Goal: Task Accomplishment & Management: Use online tool/utility

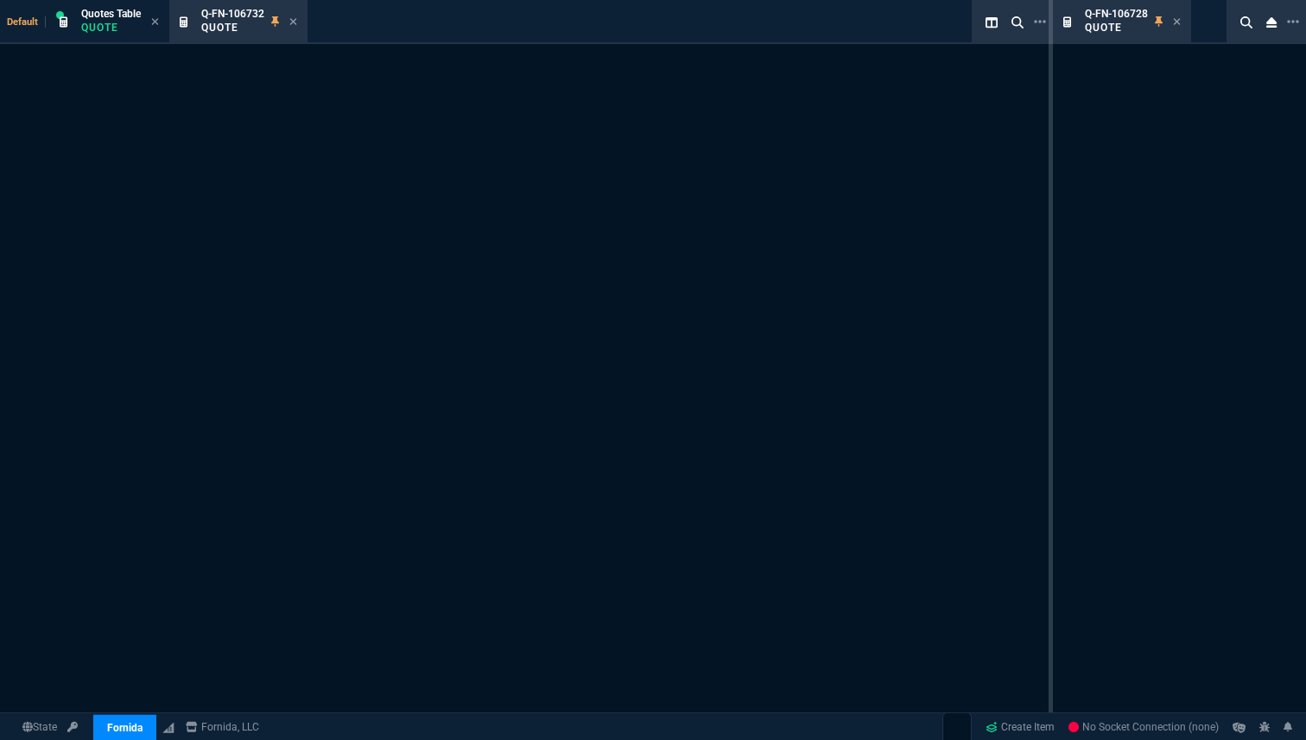
select select "19: totals"
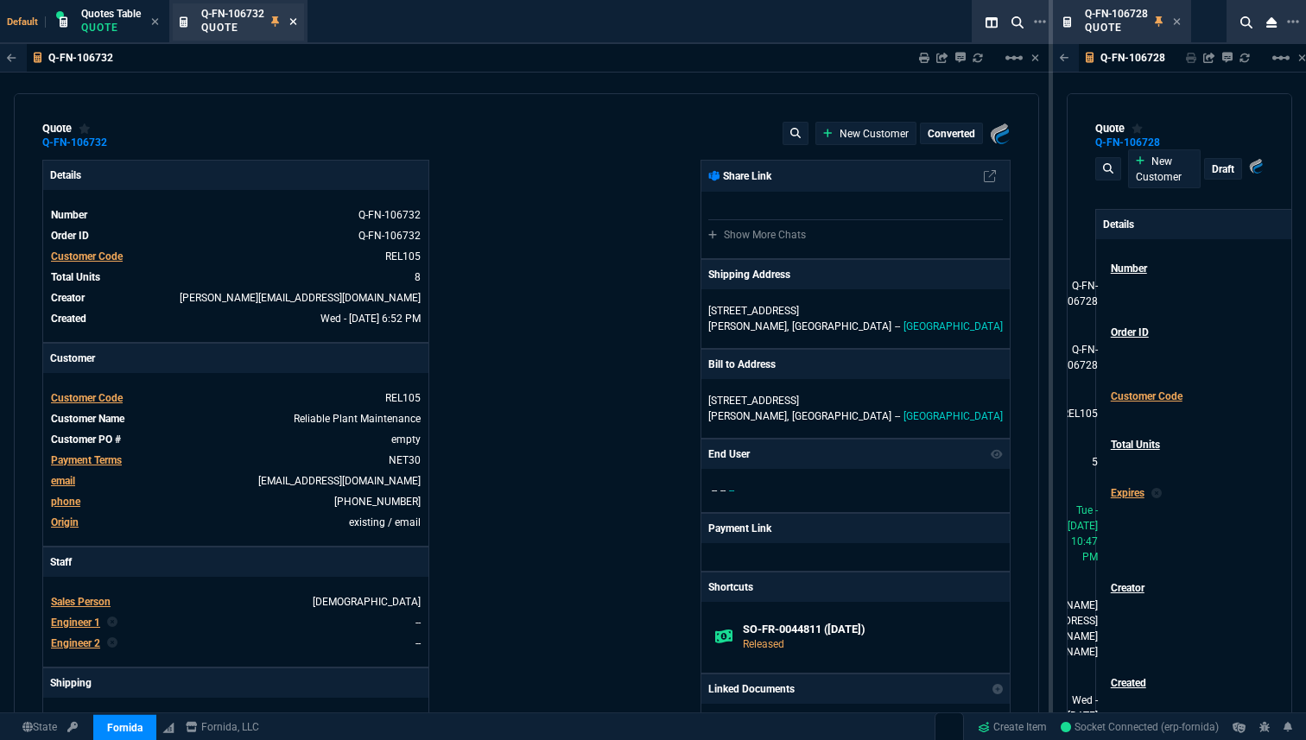
type input "15"
type input "150"
type input "100"
type input "250"
type input "12"
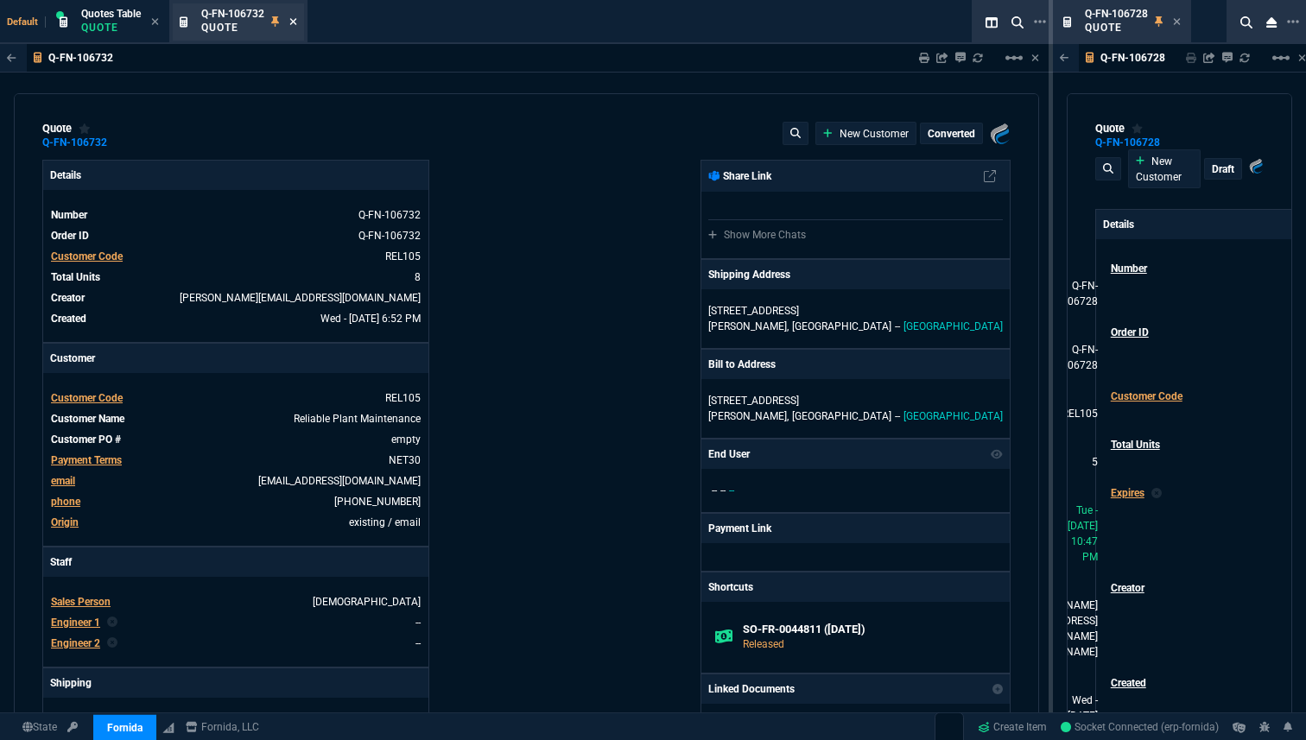
type input "14"
type input "90"
type input "100"
type input "250"
type input "12"
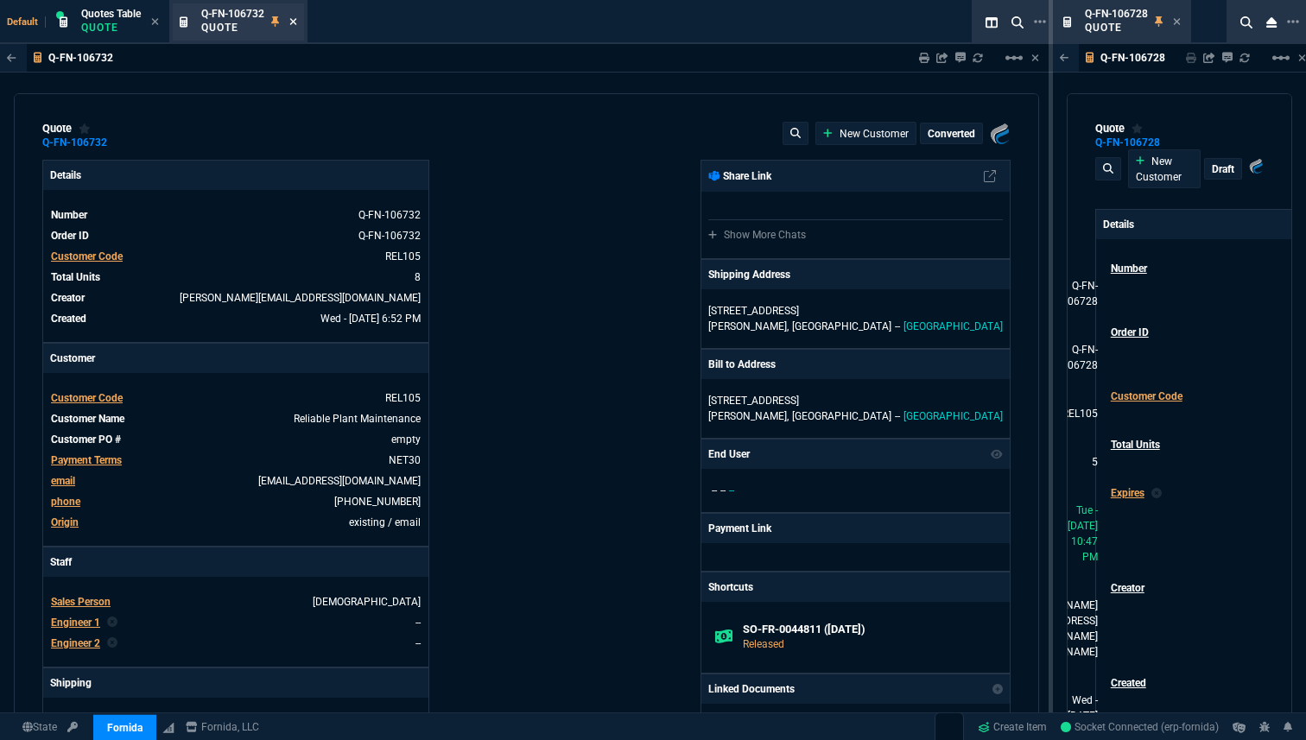
type input "14"
click at [294, 21] on icon at bounding box center [293, 21] width 7 height 7
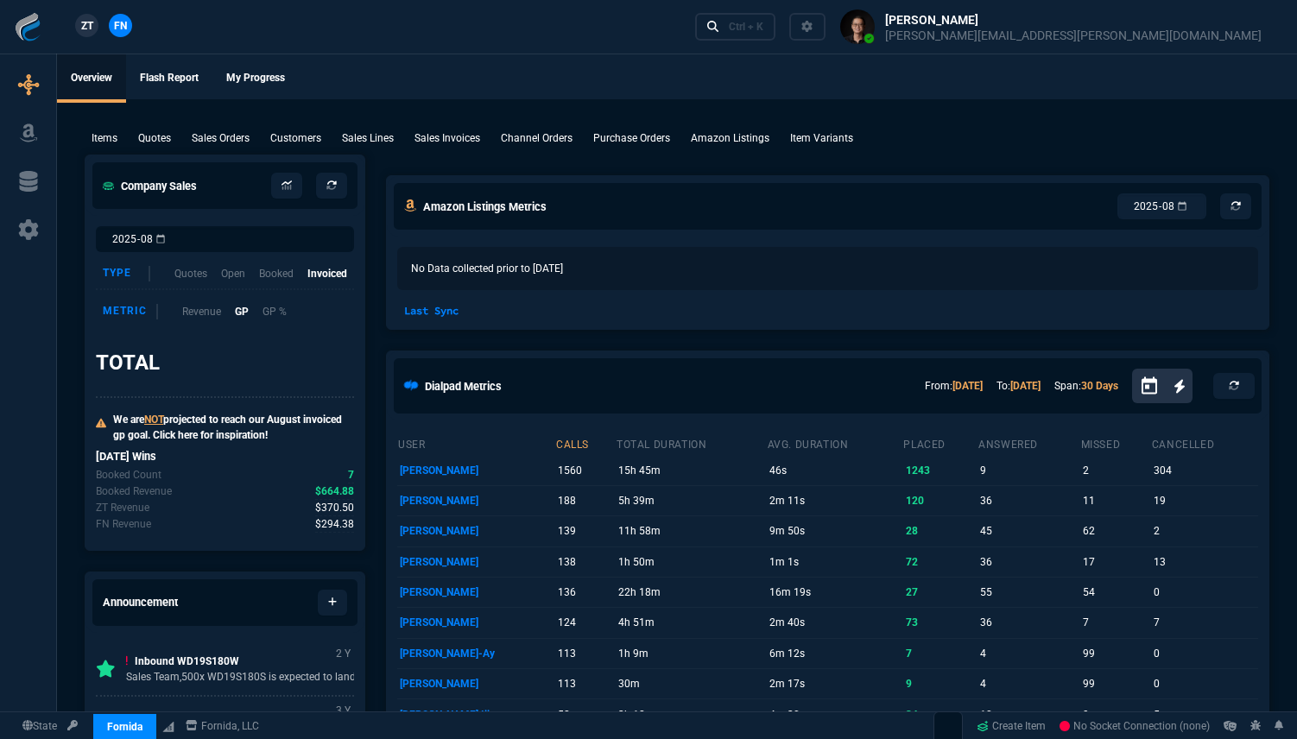
select select "19: totals"
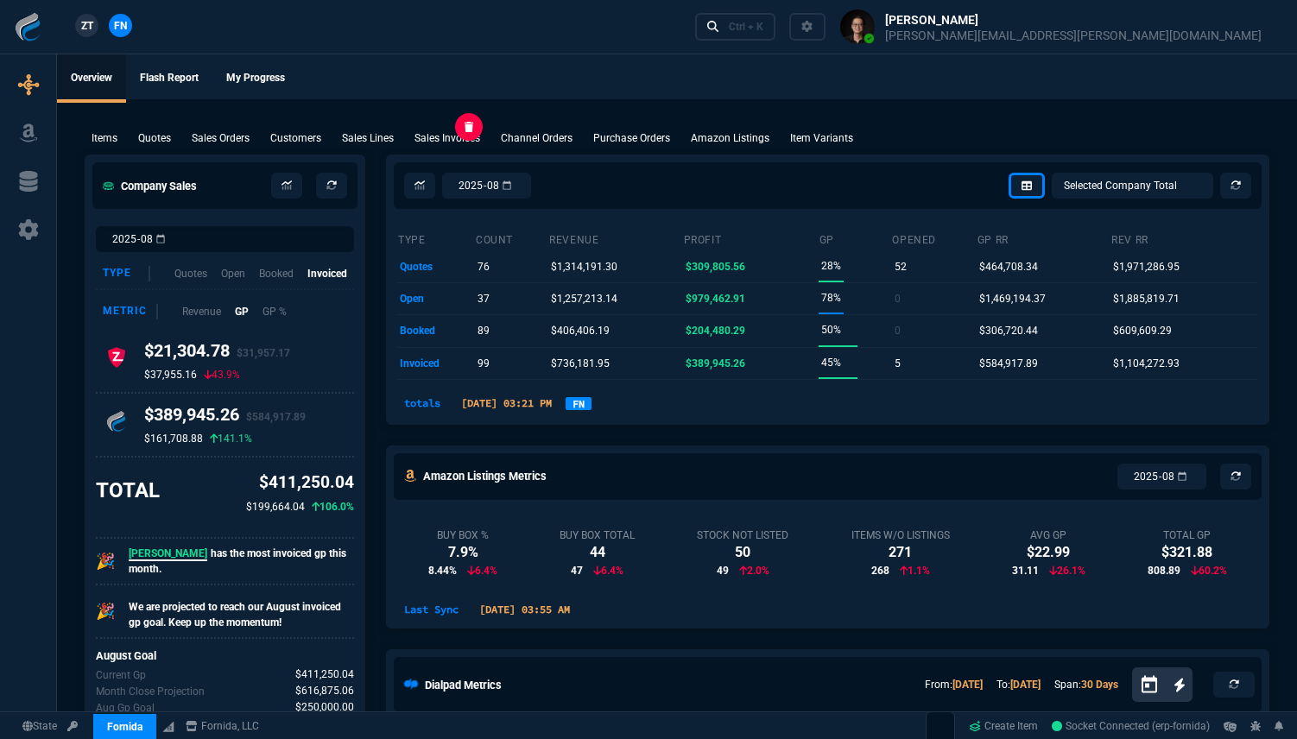
click at [449, 139] on p "Sales Invoices" at bounding box center [448, 138] width 66 height 16
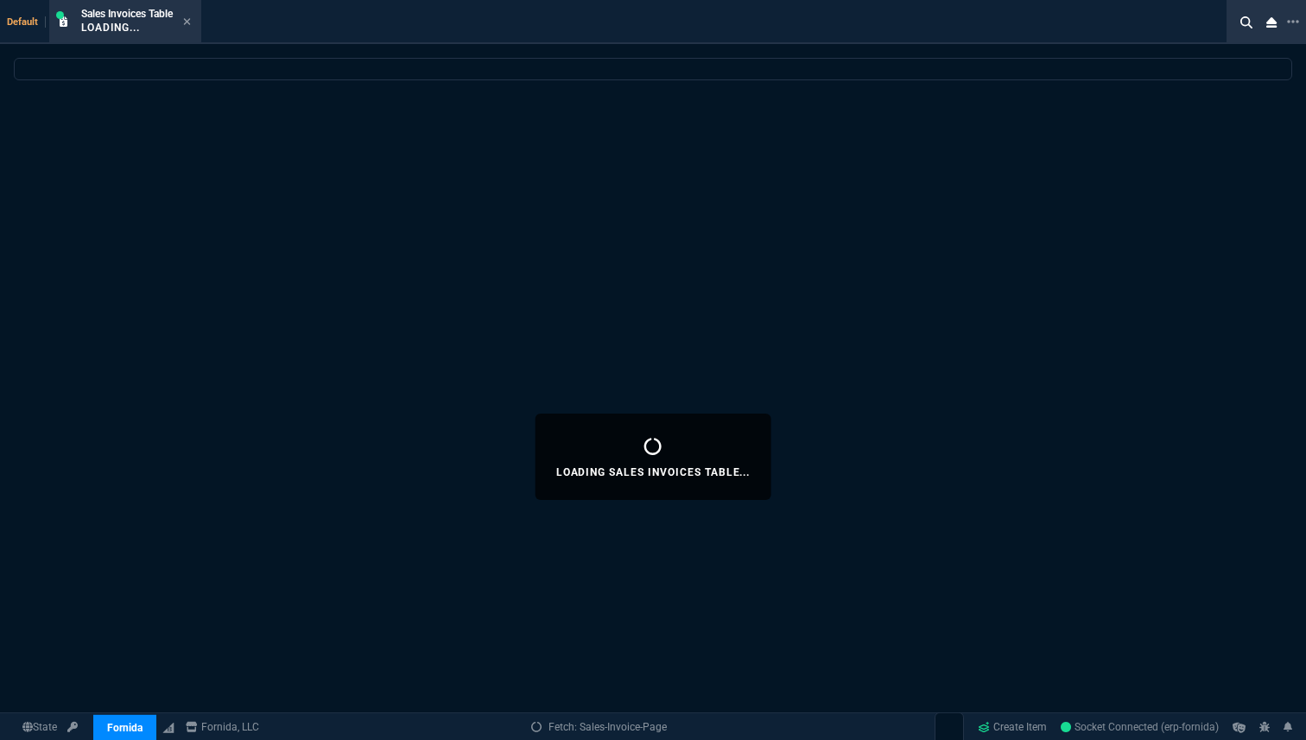
select select
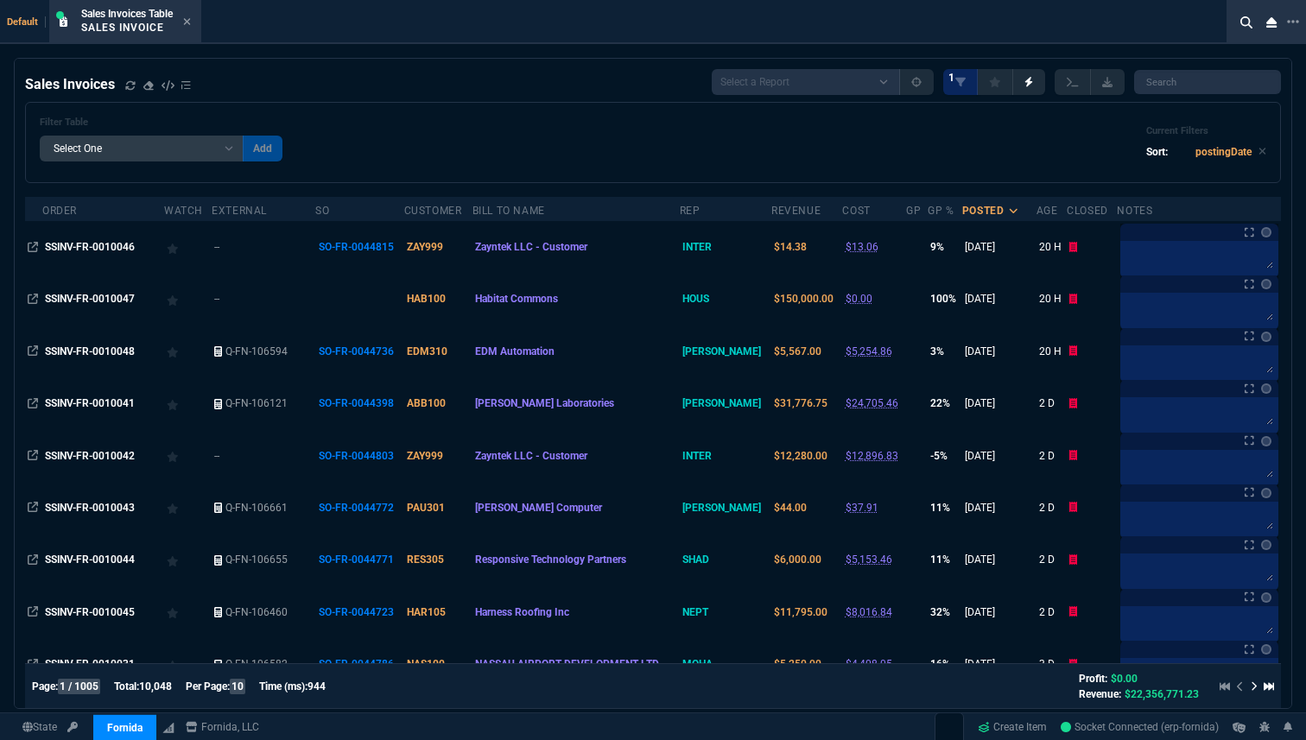
click at [153, 149] on select "Add Filter () Age () Bill To Name (billToName) Closed (closed) cost (totalCost)…" at bounding box center [142, 149] width 204 height 26
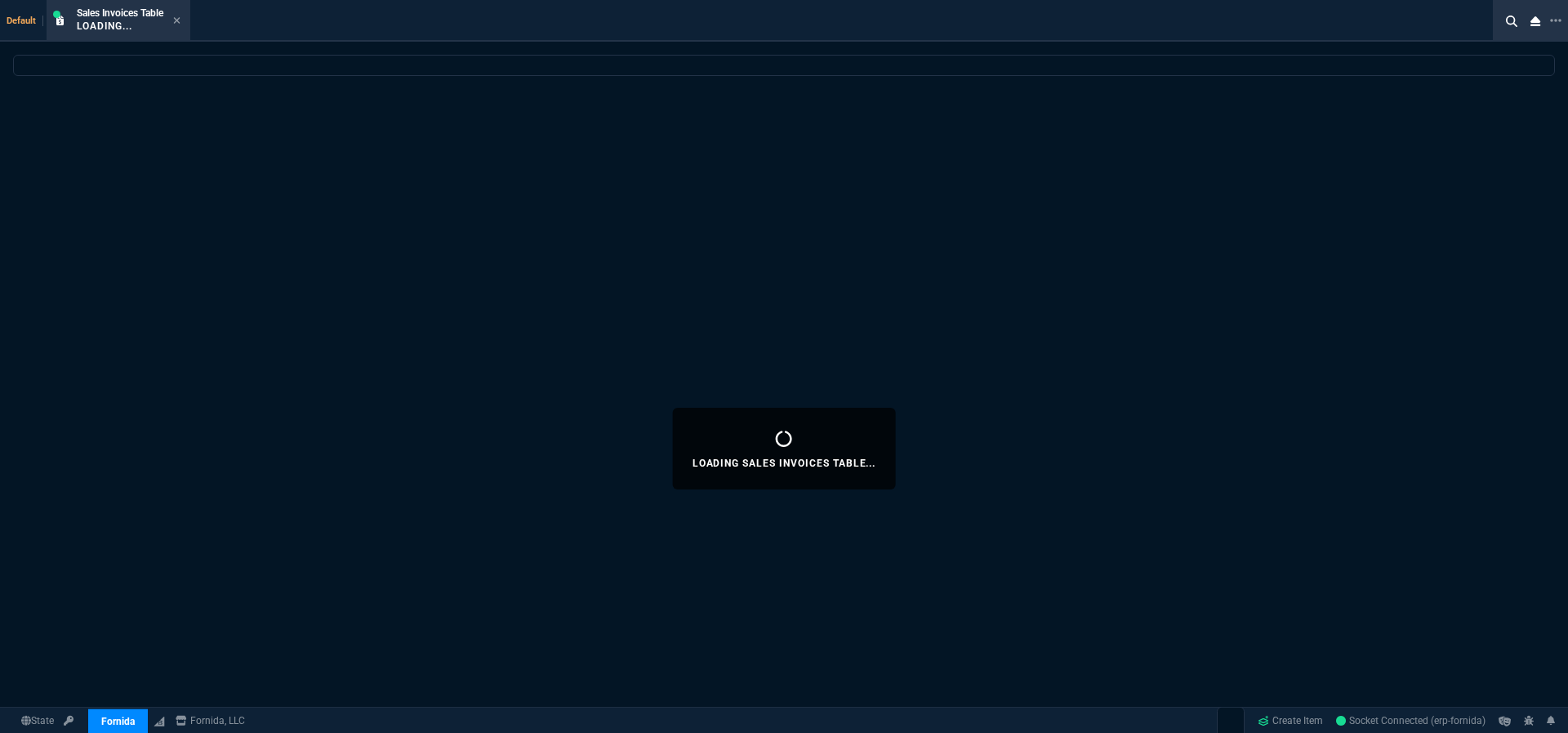
select select "19: totals"
select select
